Goal: Feedback & Contribution: Submit feedback/report problem

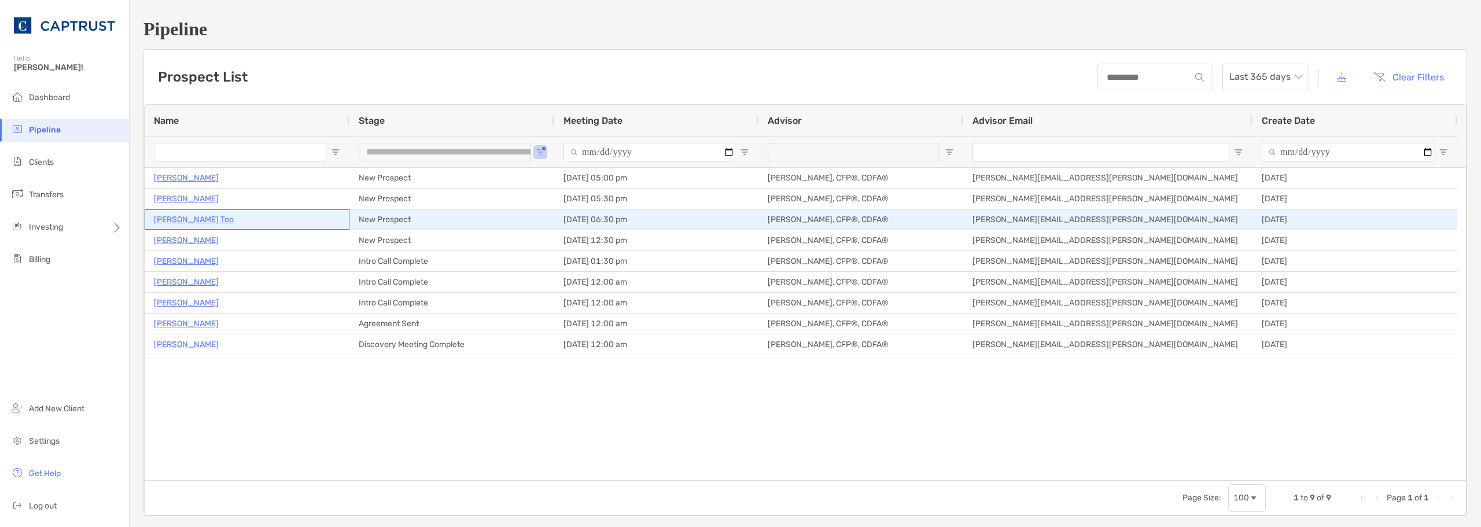
click at [179, 223] on p "[PERSON_NAME] Too" at bounding box center [194, 219] width 80 height 14
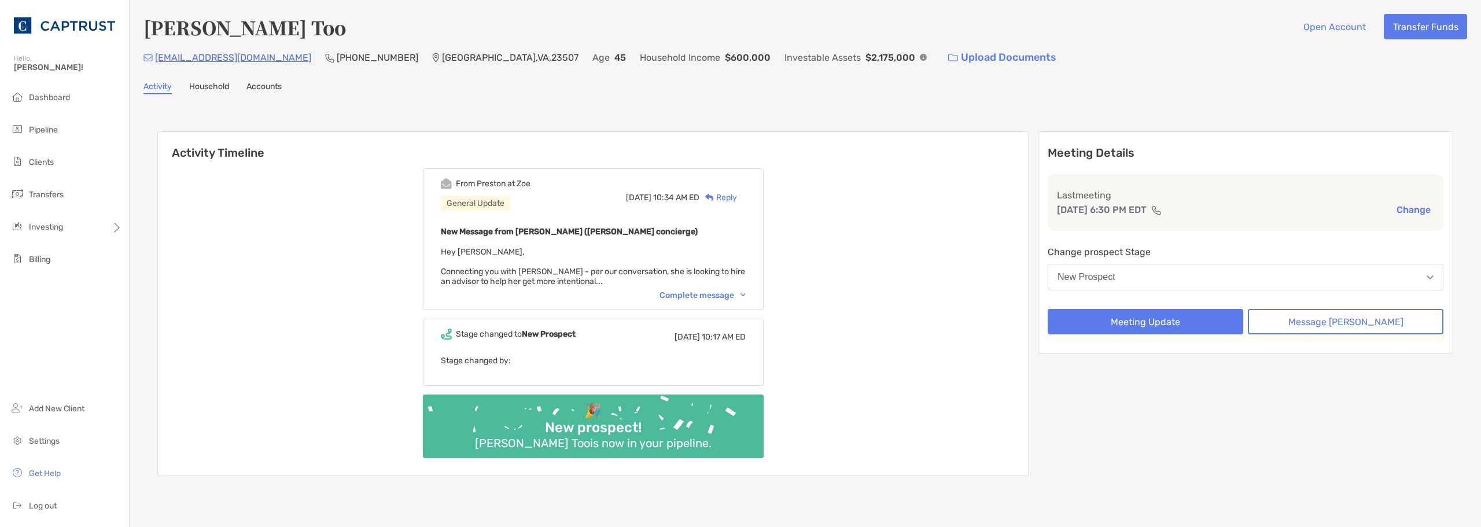
click at [715, 296] on div "Complete message" at bounding box center [703, 295] width 86 height 10
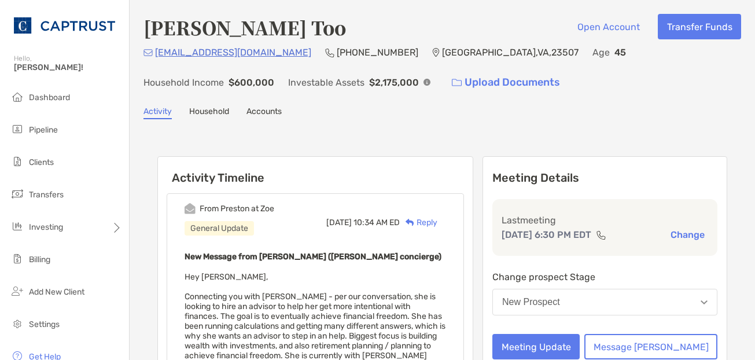
drag, startPoint x: 594, startPoint y: 149, endPoint x: 583, endPoint y: 154, distance: 11.6
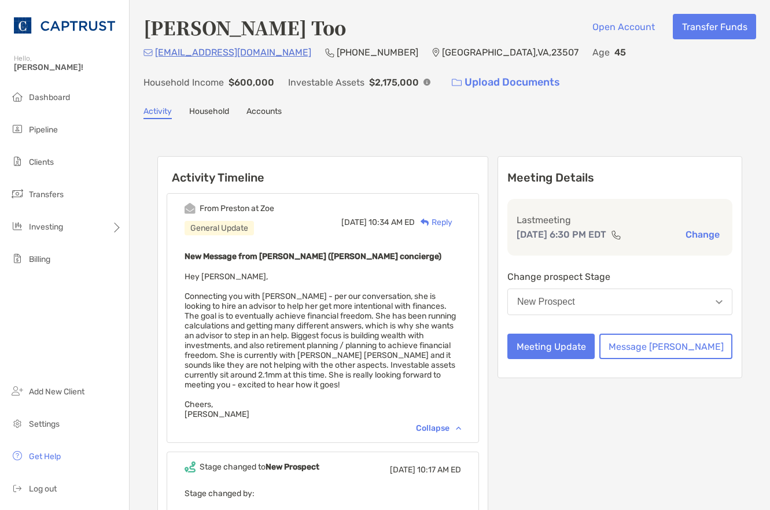
click at [379, 288] on div "New Message from Preston Buhrmaster (Zoe concierge) Hey Veronica, Connecting yo…" at bounding box center [323, 334] width 277 height 170
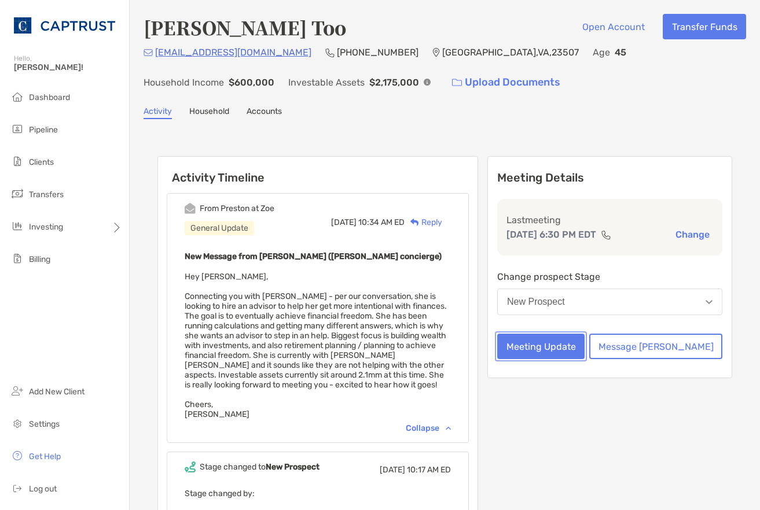
click at [584, 343] on button "Meeting Update" at bounding box center [540, 346] width 87 height 25
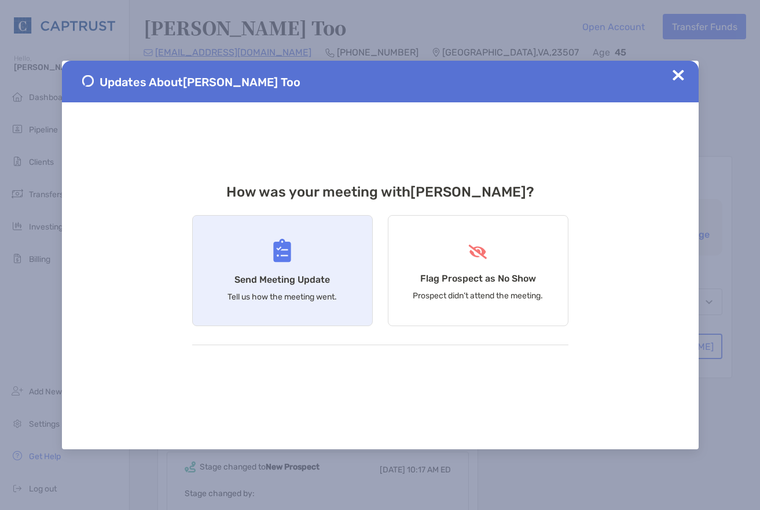
click at [196, 236] on div "Send Meeting Update Tell us how the meeting went." at bounding box center [282, 270] width 181 height 111
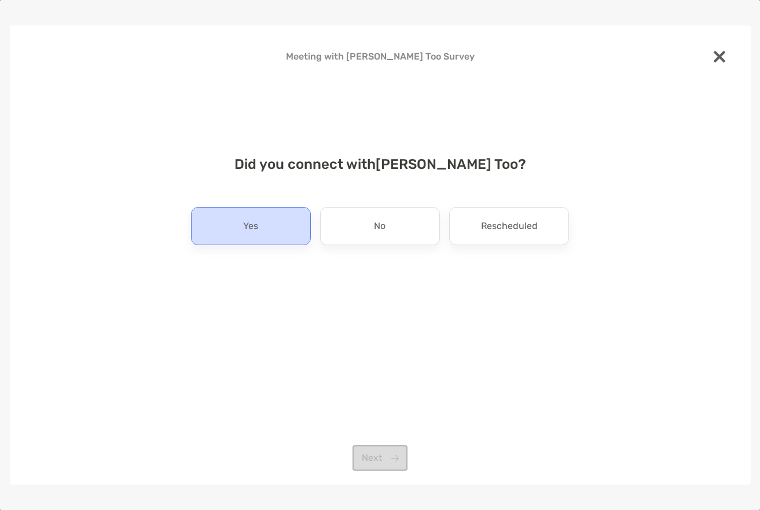
click at [293, 214] on div "Yes" at bounding box center [251, 226] width 120 height 38
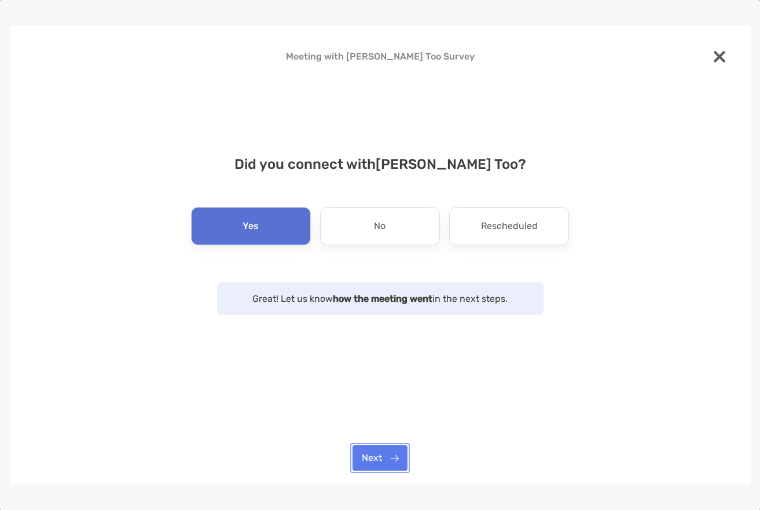
click at [385, 453] on button "Next" at bounding box center [379, 458] width 55 height 25
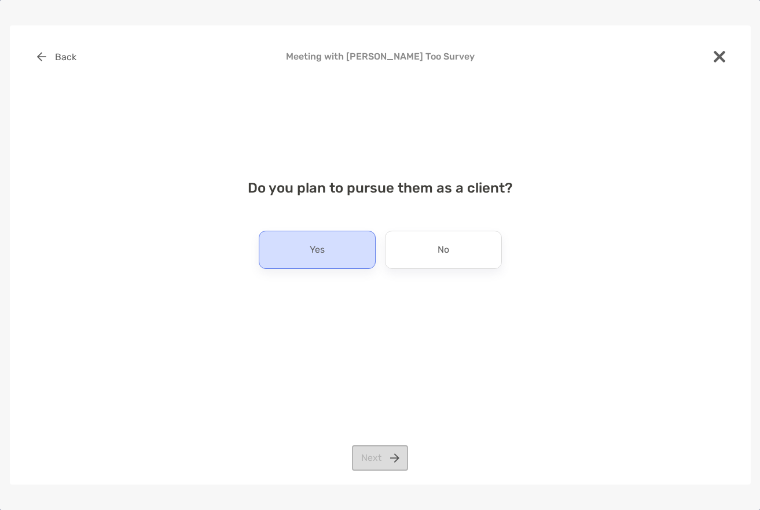
click at [322, 248] on p "Yes" at bounding box center [317, 250] width 15 height 19
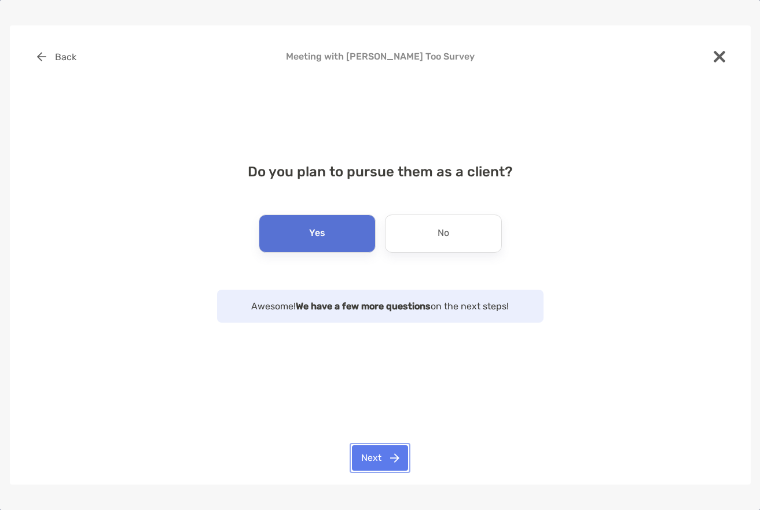
click at [377, 469] on button "Next" at bounding box center [380, 458] width 56 height 25
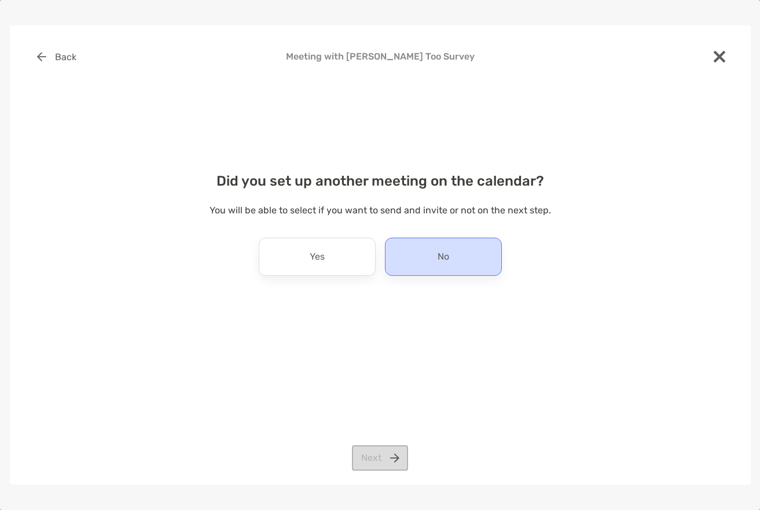
click at [417, 253] on div "No" at bounding box center [443, 257] width 117 height 38
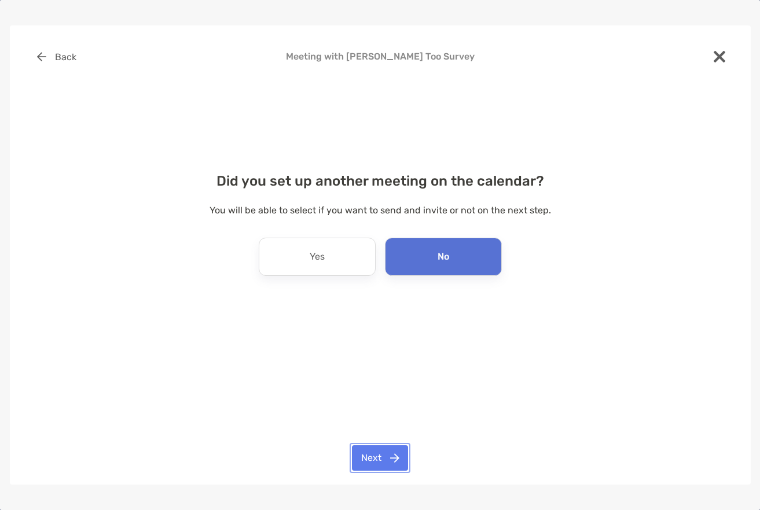
click at [381, 462] on button "Next" at bounding box center [380, 458] width 56 height 25
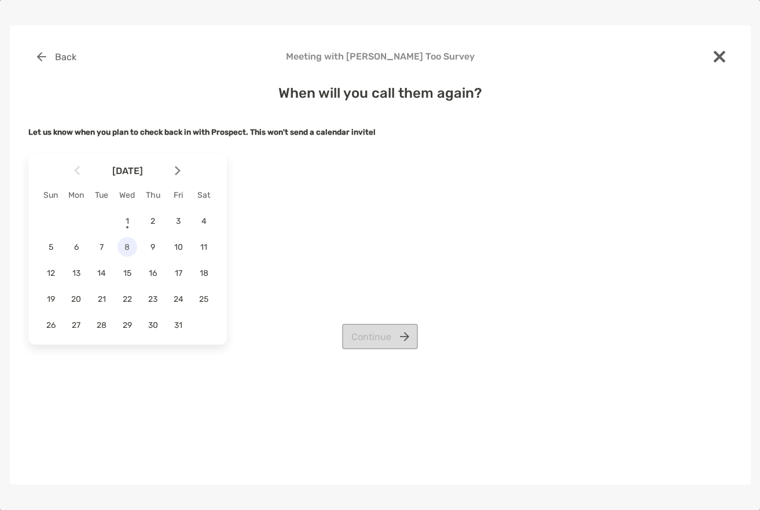
click at [128, 244] on span "8" at bounding box center [127, 247] width 20 height 10
click at [407, 339] on button "Continue" at bounding box center [380, 336] width 76 height 25
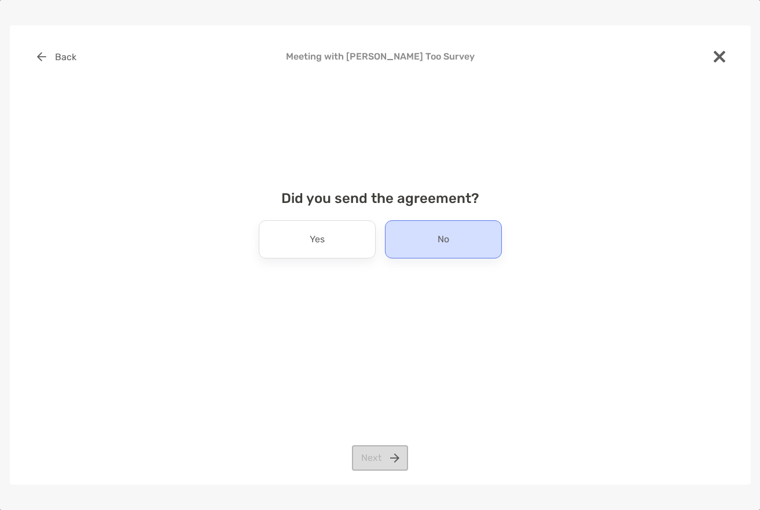
click at [422, 227] on div "No" at bounding box center [443, 239] width 117 height 38
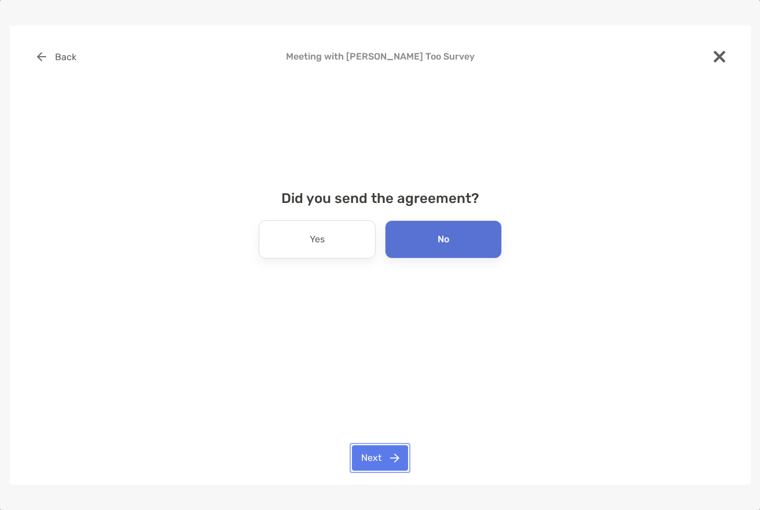
click at [380, 457] on button "Next" at bounding box center [380, 458] width 56 height 25
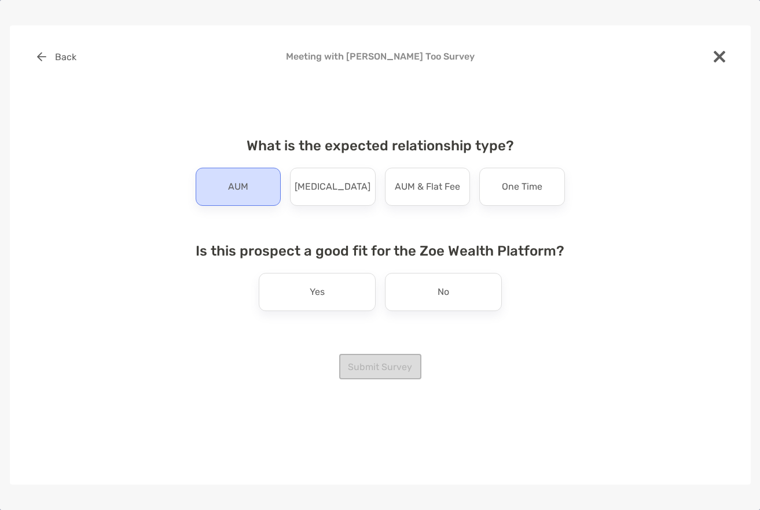
click at [207, 187] on div "AUM" at bounding box center [239, 187] width 86 height 38
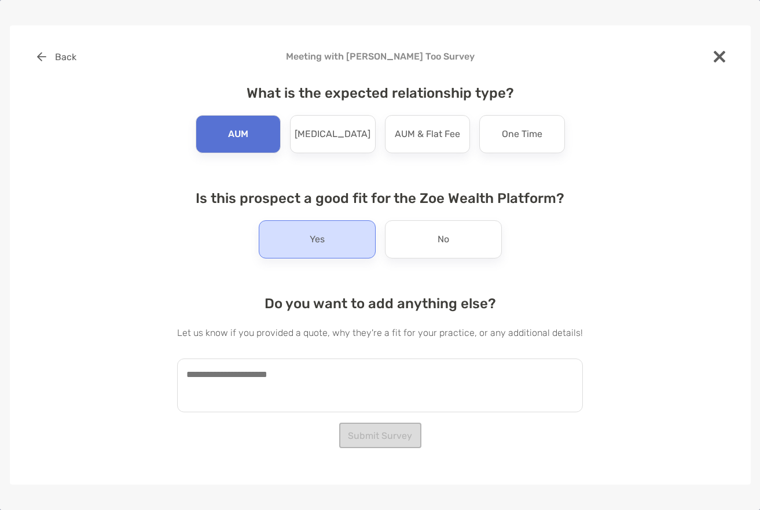
click at [334, 231] on div "Yes" at bounding box center [317, 239] width 117 height 38
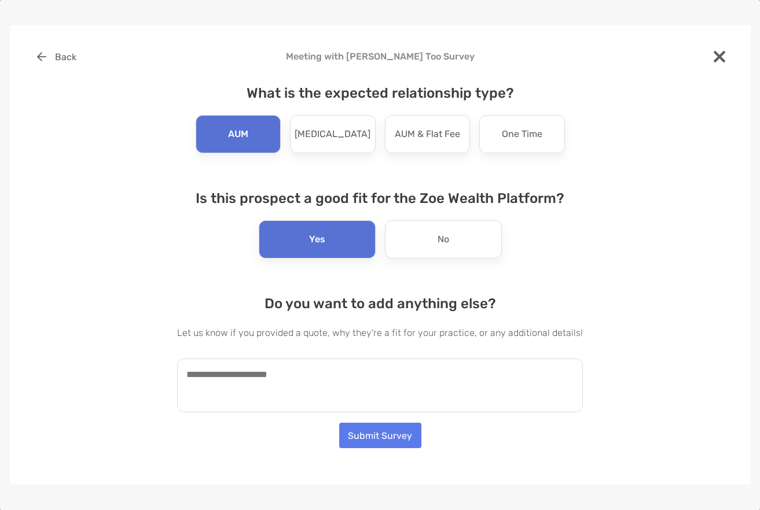
click at [270, 401] on textarea at bounding box center [380, 386] width 406 height 54
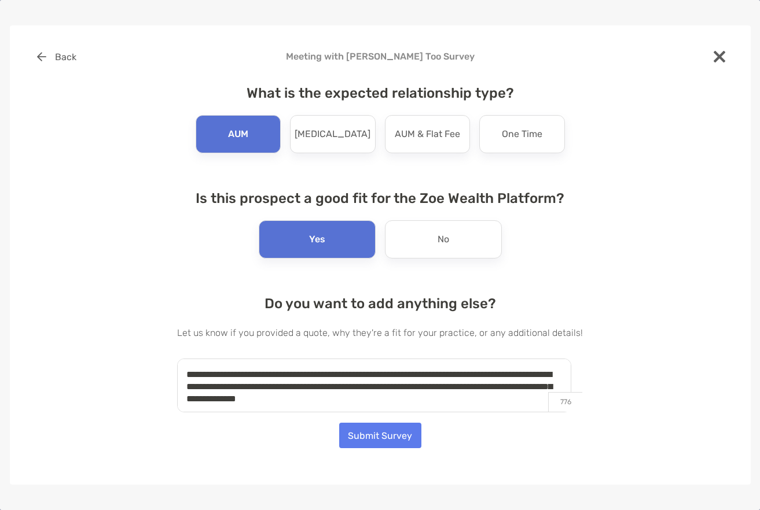
click at [380, 409] on textarea "**********" at bounding box center [374, 386] width 394 height 54
type textarea "**********"
click at [381, 432] on button "Submit Survey" at bounding box center [380, 435] width 82 height 25
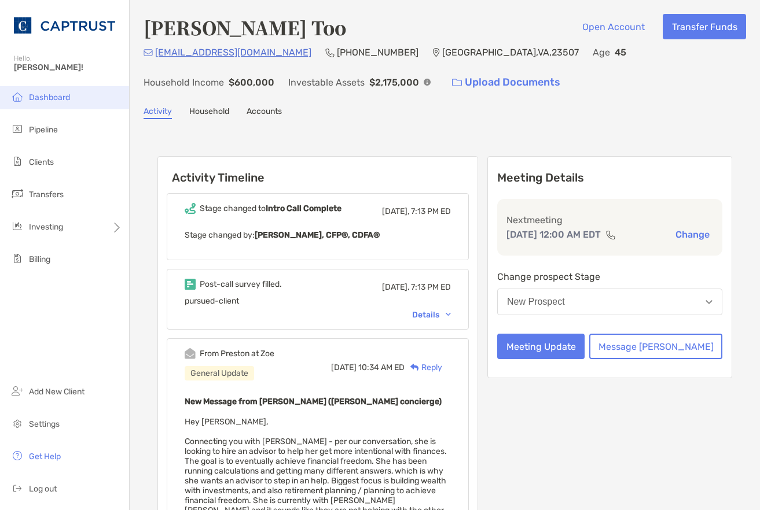
click at [102, 103] on li "Dashboard" at bounding box center [64, 97] width 129 height 23
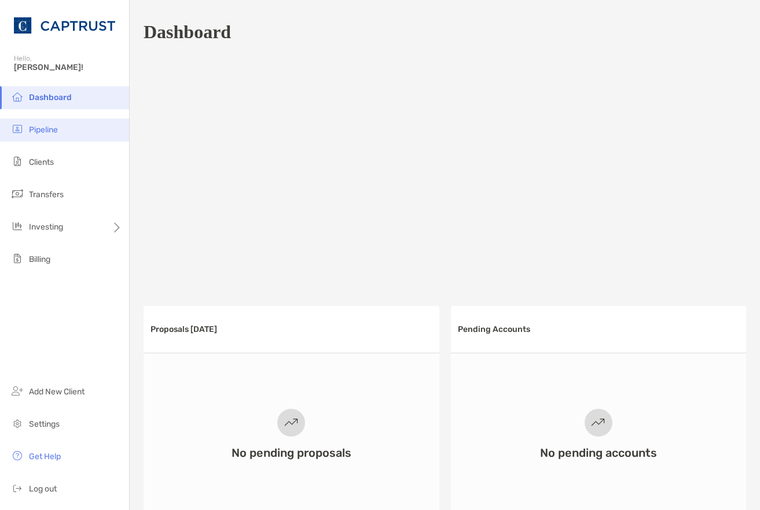
click at [67, 134] on li "Pipeline" at bounding box center [64, 130] width 129 height 23
